Goal: Transaction & Acquisition: Purchase product/service

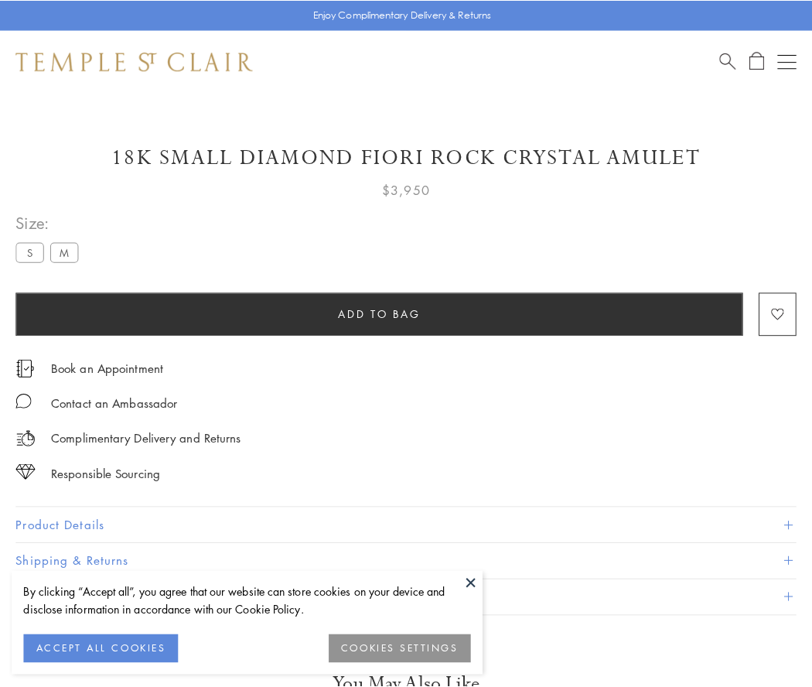
scroll to position [67, 0]
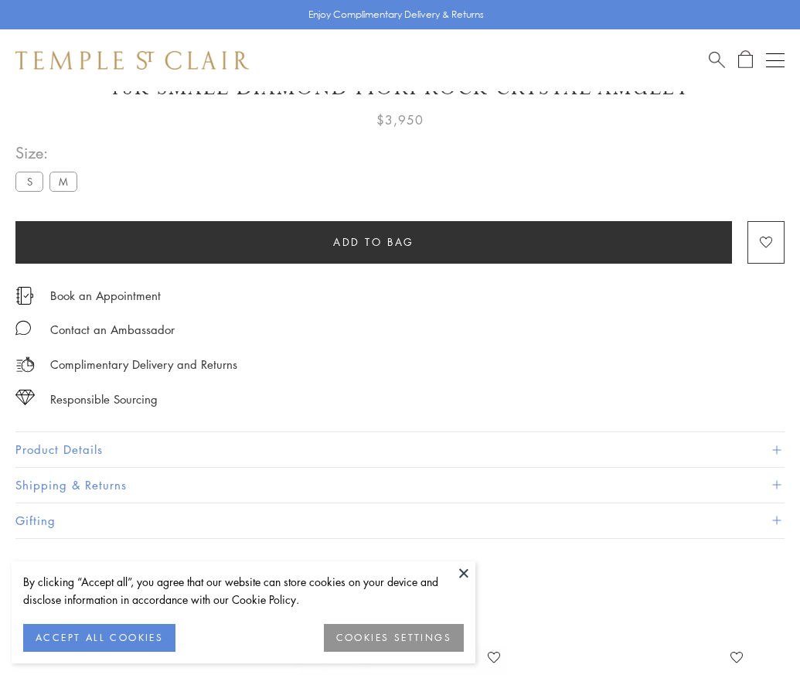
click at [374, 241] on span "Add to bag" at bounding box center [373, 242] width 81 height 17
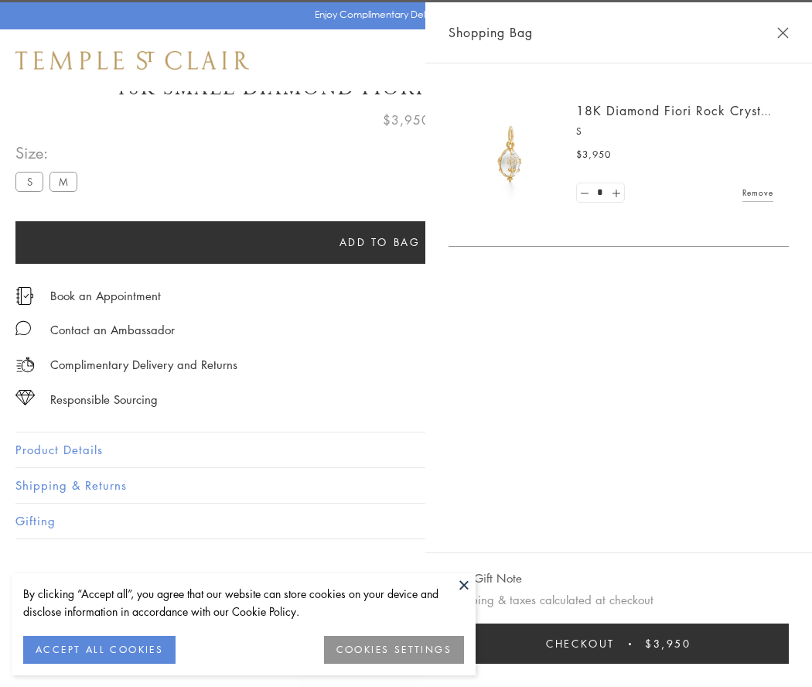
click at [751, 643] on button "Checkout $3,950" at bounding box center [619, 643] width 340 height 40
